Goal: Use online tool/utility: Use online tool/utility

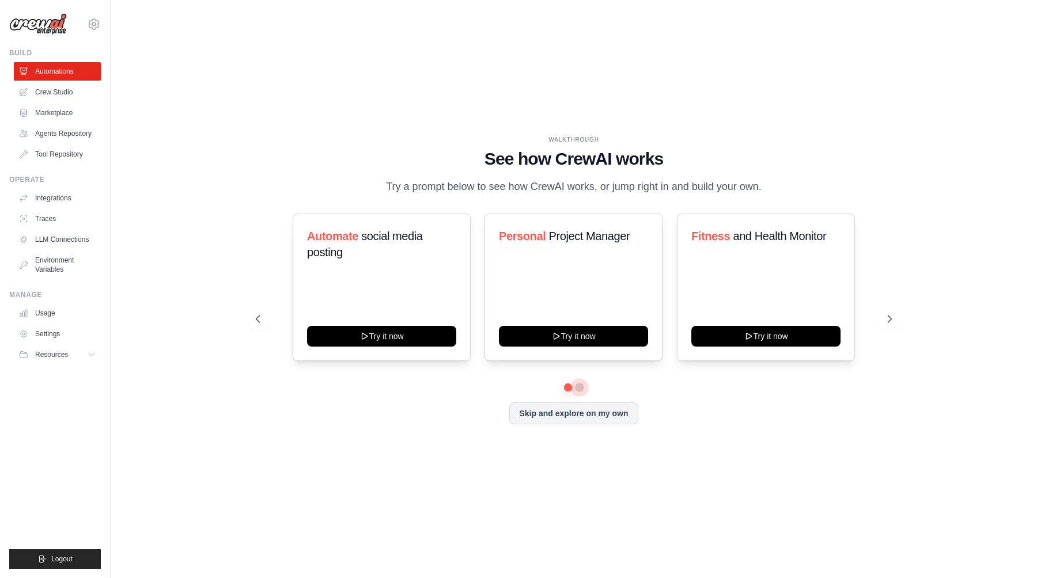
click at [579, 389] on button at bounding box center [579, 387] width 9 height 9
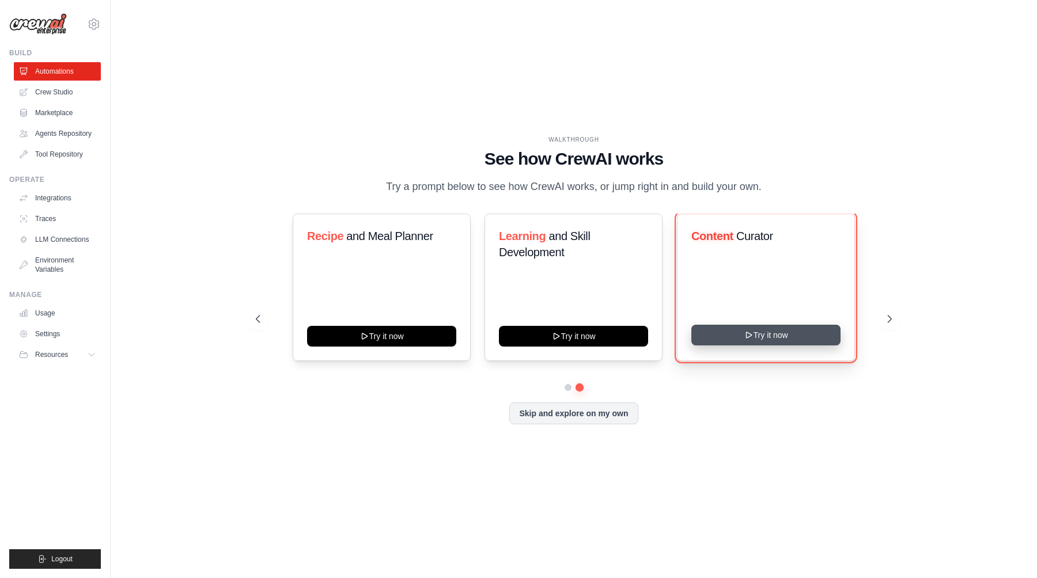
click at [741, 335] on button "Try it now" at bounding box center [765, 335] width 149 height 21
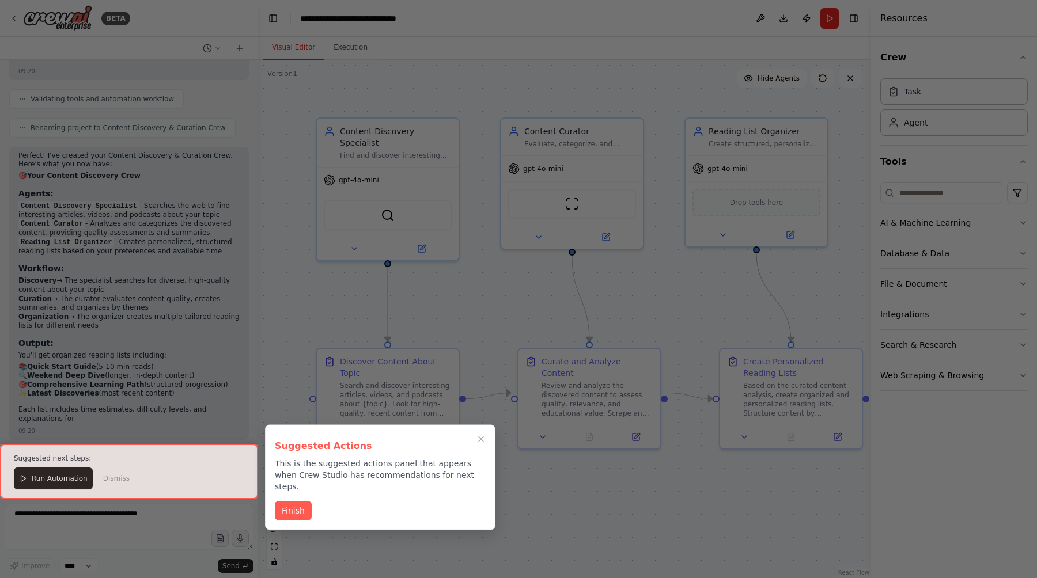
scroll to position [798, 0]
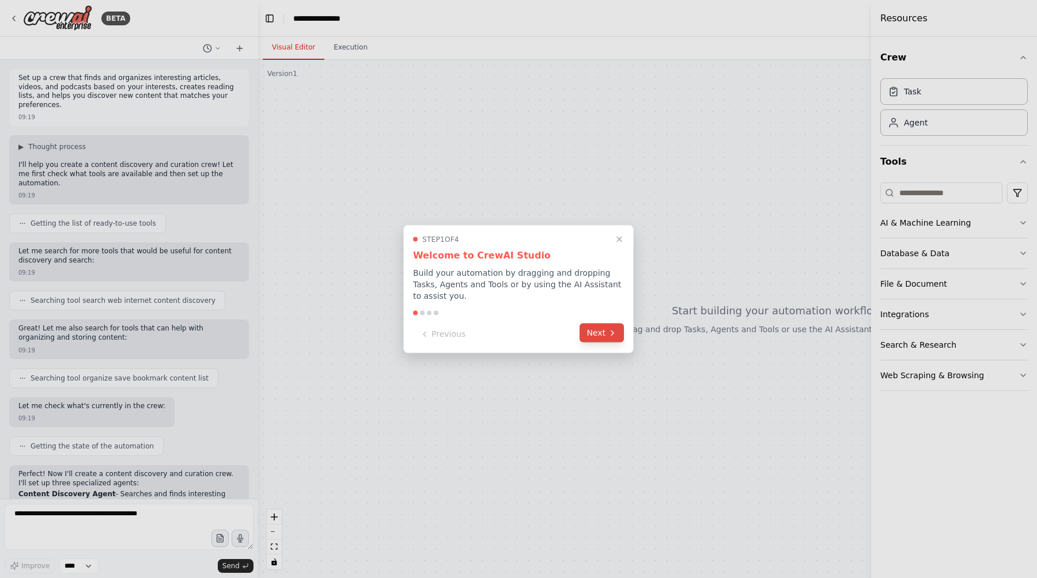
click at [608, 333] on icon at bounding box center [612, 332] width 9 height 9
